Goal: Task Accomplishment & Management: Manage account settings

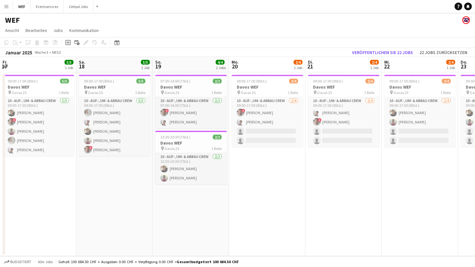
scroll to position [0, 207]
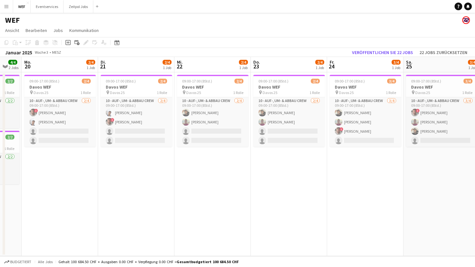
click at [5, 5] on app-icon "Menü" at bounding box center [6, 6] width 5 height 5
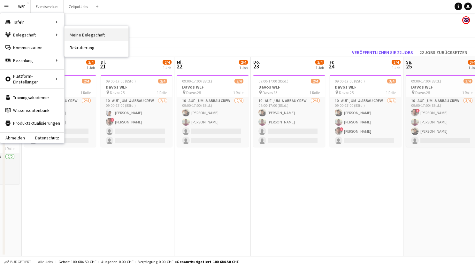
click at [99, 35] on link "Meine Belegschaft" at bounding box center [97, 34] width 64 height 13
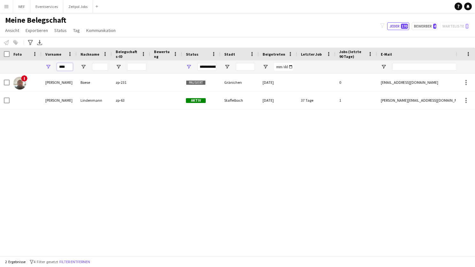
click at [70, 67] on input "****" at bounding box center [65, 67] width 16 height 8
click at [63, 146] on div "! [PERSON_NAME] zp-231 Pausiert Gränichen [DATE] 0 [EMAIL_ADDRESS][DOMAIN_NAME]…" at bounding box center [228, 165] width 456 height 182
click at [419, 26] on button "Bewerber 4" at bounding box center [425, 26] width 26 height 8
type input "**********"
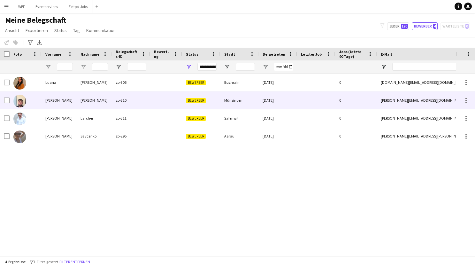
click at [18, 99] on img at bounding box center [19, 101] width 13 height 13
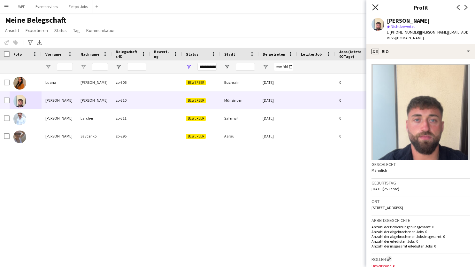
click at [376, 6] on icon "Pop-in schließen" at bounding box center [375, 7] width 6 height 6
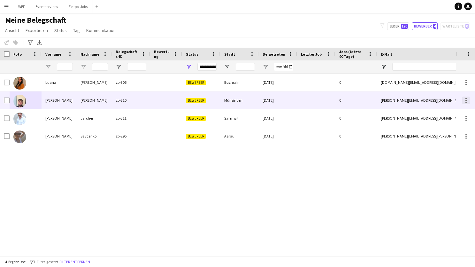
click at [465, 100] on div at bounding box center [467, 101] width 8 height 8
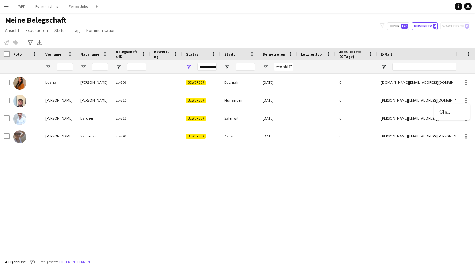
click at [413, 169] on div at bounding box center [237, 133] width 475 height 267
